Goal: Information Seeking & Learning: Compare options

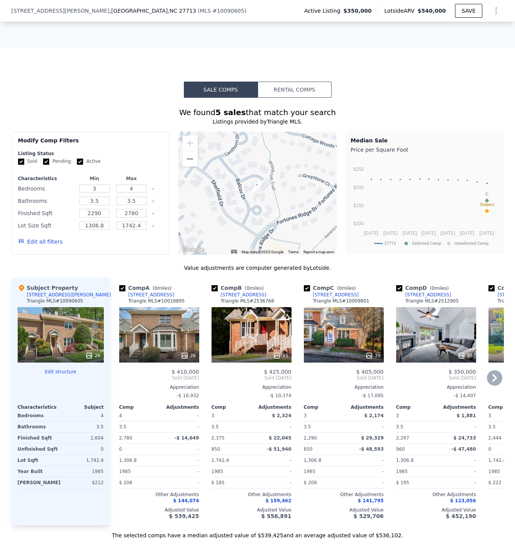
scroll to position [690, 0]
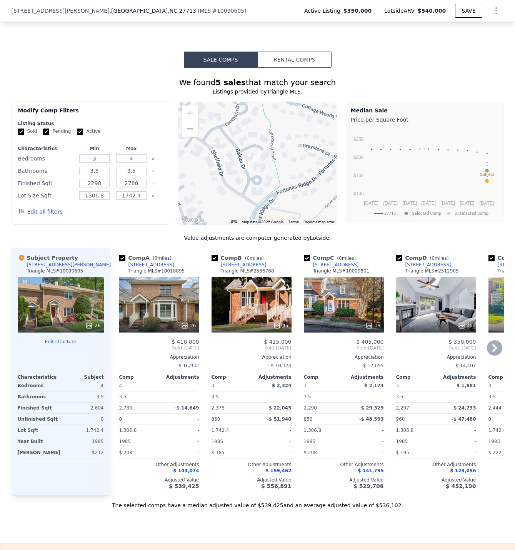
click at [141, 307] on div "26" at bounding box center [159, 304] width 80 height 55
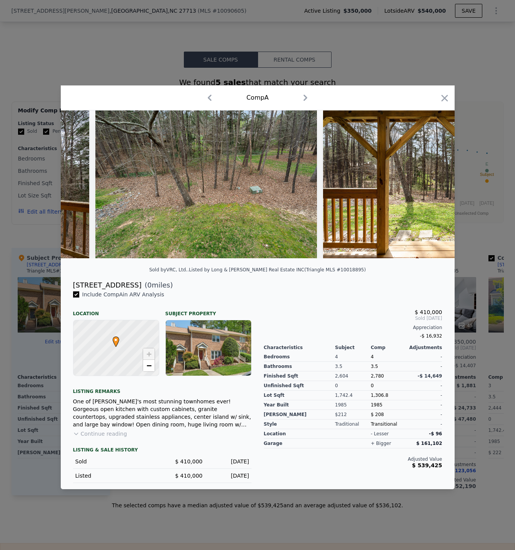
scroll to position [0, 5456]
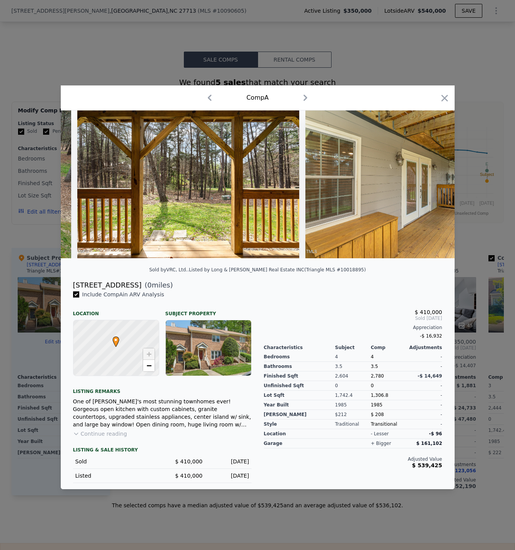
click at [470, 258] on div at bounding box center [257, 275] width 515 height 550
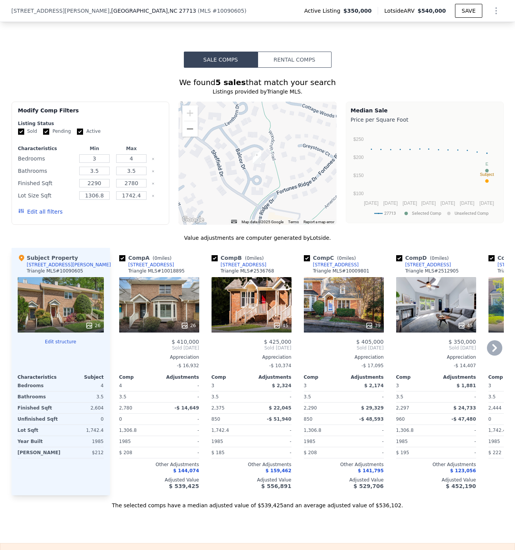
click at [256, 304] on div "45" at bounding box center [252, 304] width 80 height 55
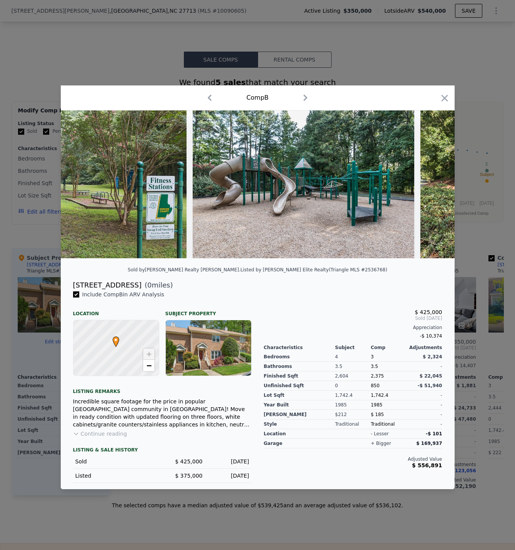
scroll to position [0, 8634]
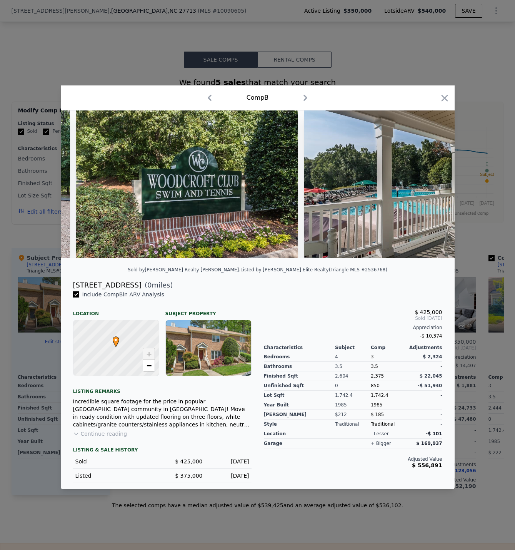
click at [485, 234] on div at bounding box center [257, 275] width 515 height 550
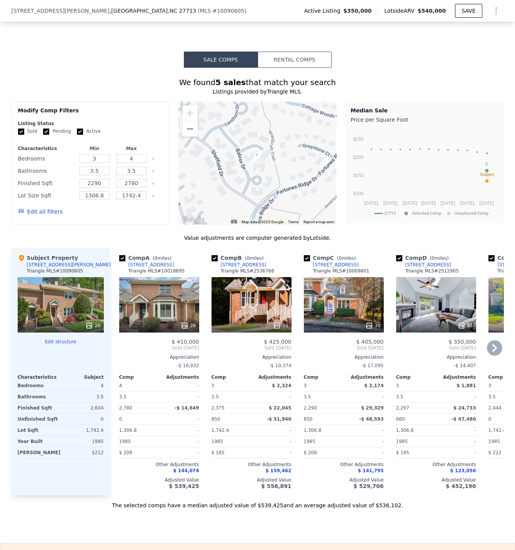
click at [358, 304] on div "39" at bounding box center [344, 304] width 80 height 55
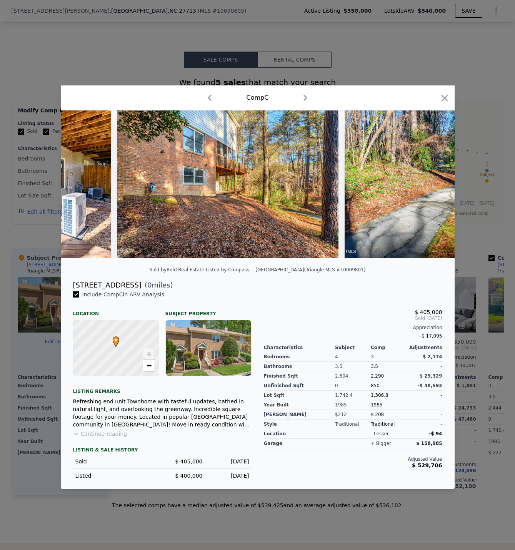
scroll to position [0, 8154]
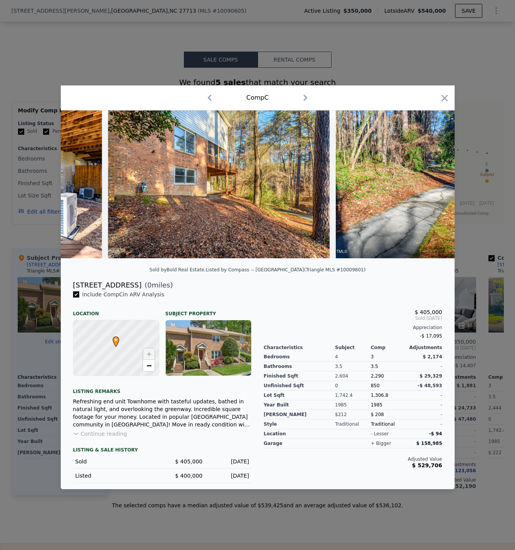
click at [443, 93] on icon "button" at bounding box center [444, 98] width 11 height 11
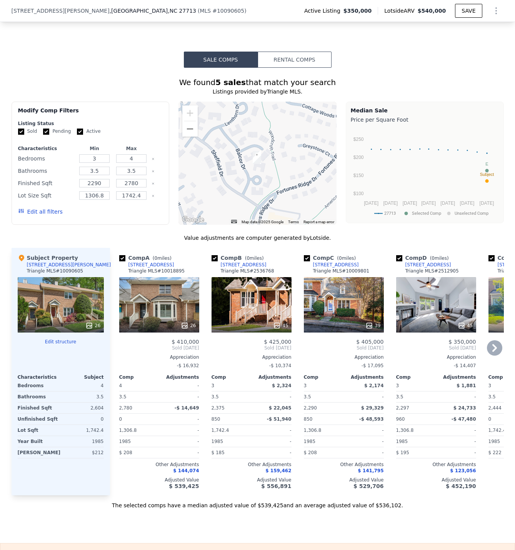
click at [443, 309] on div "45" at bounding box center [436, 304] width 80 height 55
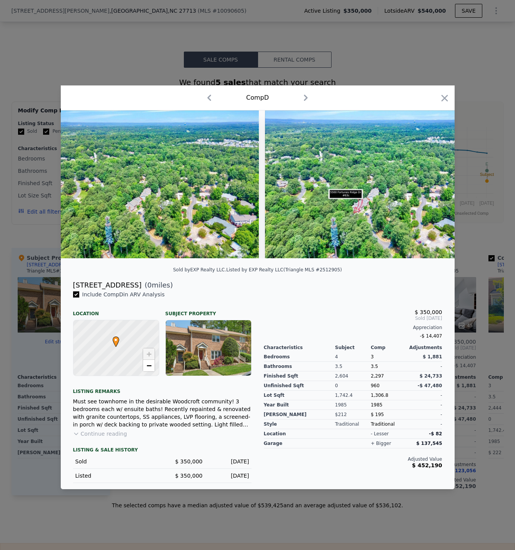
scroll to position [0, 9851]
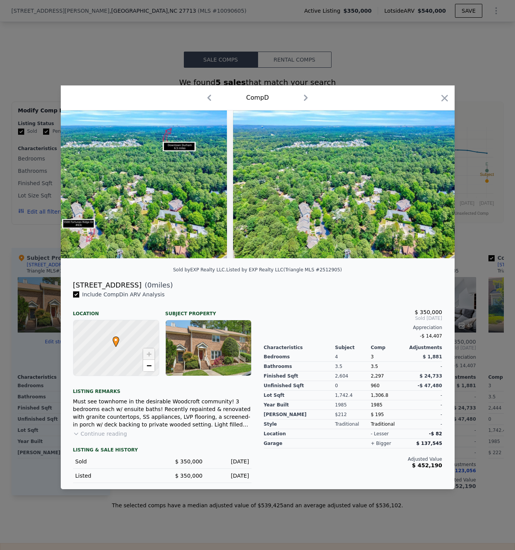
click at [473, 251] on div at bounding box center [257, 275] width 515 height 550
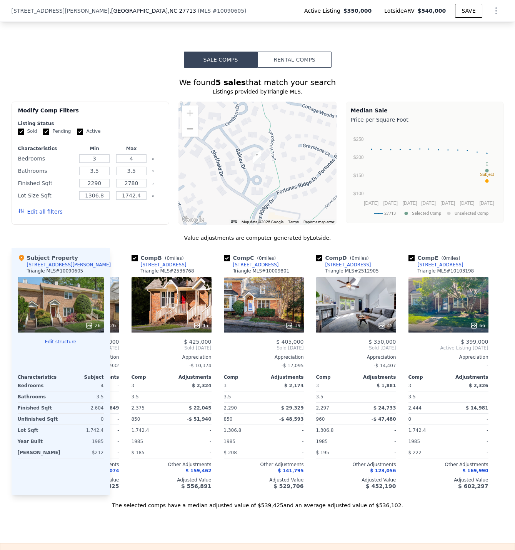
scroll to position [0, 86]
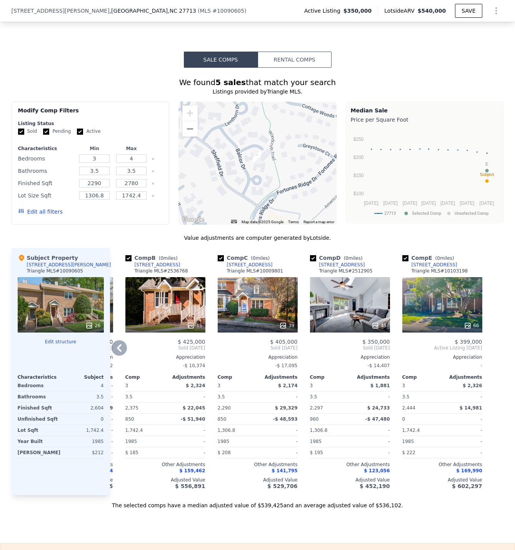
click at [441, 315] on div "66" at bounding box center [443, 304] width 80 height 55
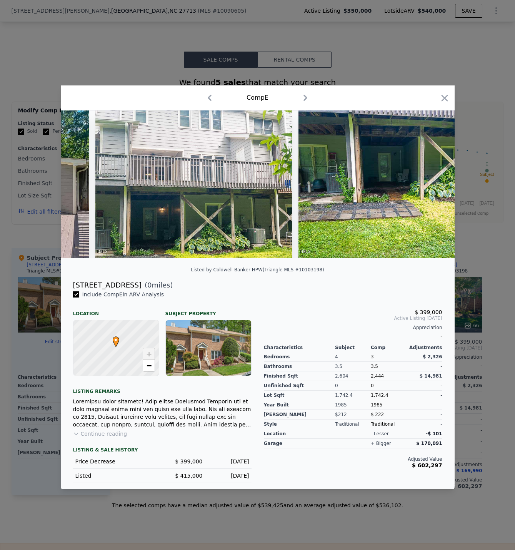
scroll to position [0, 13008]
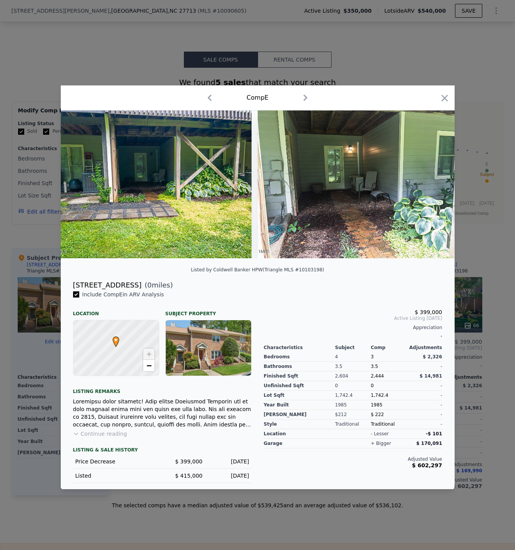
click at [485, 253] on div at bounding box center [257, 275] width 515 height 550
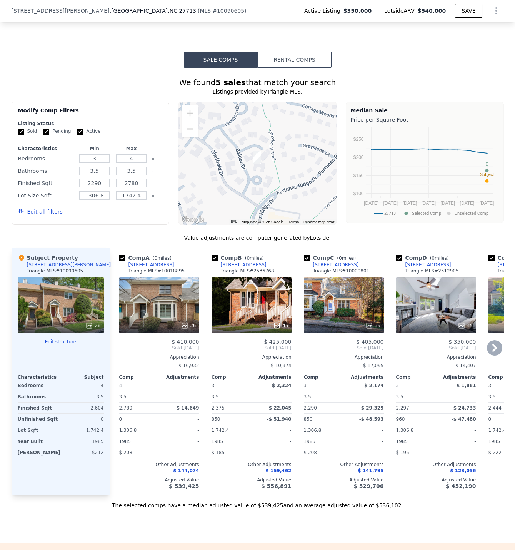
click at [150, 315] on div "26" at bounding box center [159, 304] width 80 height 55
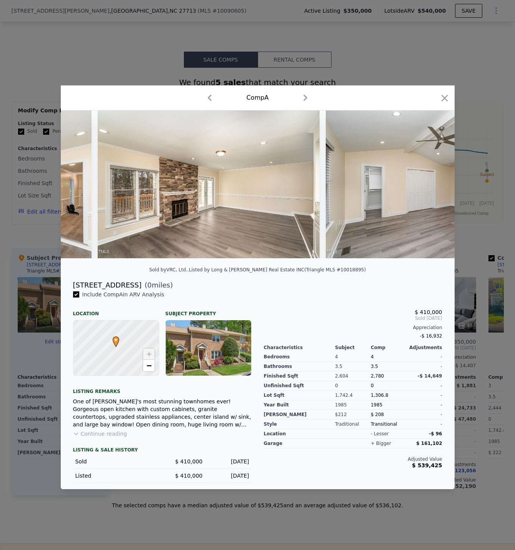
scroll to position [0, 552]
